Goal: Task Accomplishment & Management: Manage account settings

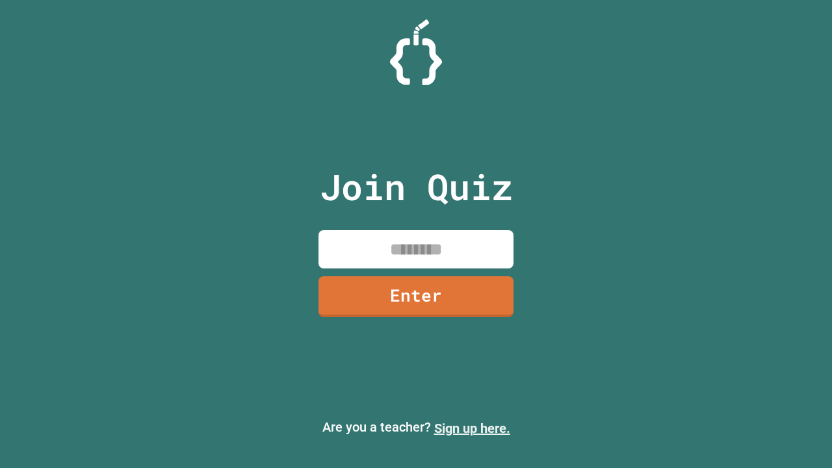
click at [472, 428] on link "Sign up here." at bounding box center [472, 429] width 76 height 16
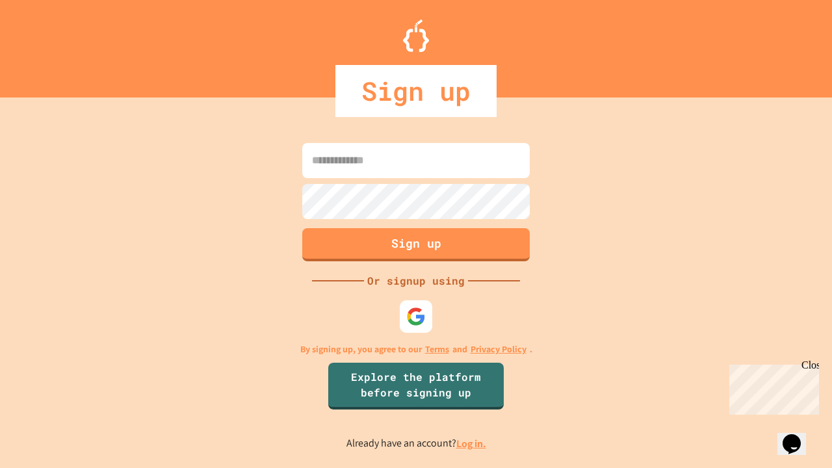
click at [472, 443] on link "Log in." at bounding box center [471, 444] width 30 height 14
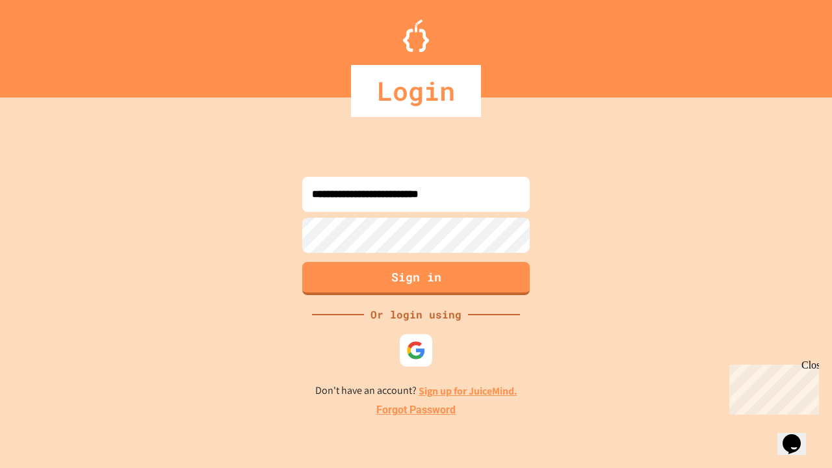
type input "**********"
